Goal: Entertainment & Leisure: Consume media (video, audio)

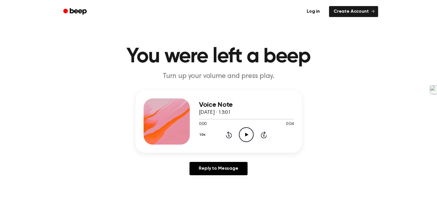
click at [247, 133] on icon "Play Audio" at bounding box center [246, 134] width 15 height 15
click at [243, 135] on icon "Play Audio" at bounding box center [246, 134] width 15 height 15
click at [241, 132] on icon "Play Audio" at bounding box center [246, 134] width 15 height 15
click at [241, 137] on icon "Play Audio" at bounding box center [246, 134] width 15 height 15
